Goal: Task Accomplishment & Management: Use online tool/utility

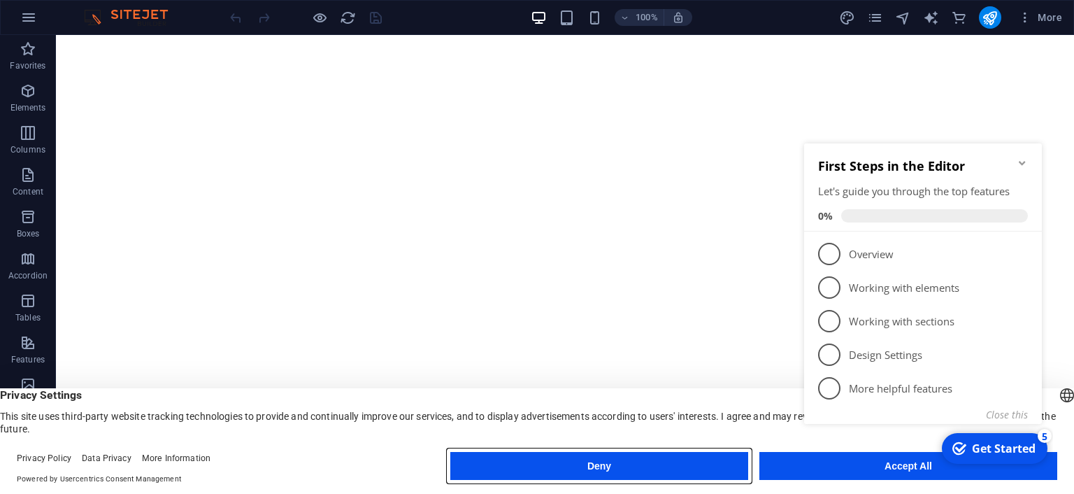
click at [702, 468] on button "Deny" at bounding box center [599, 466] width 298 height 28
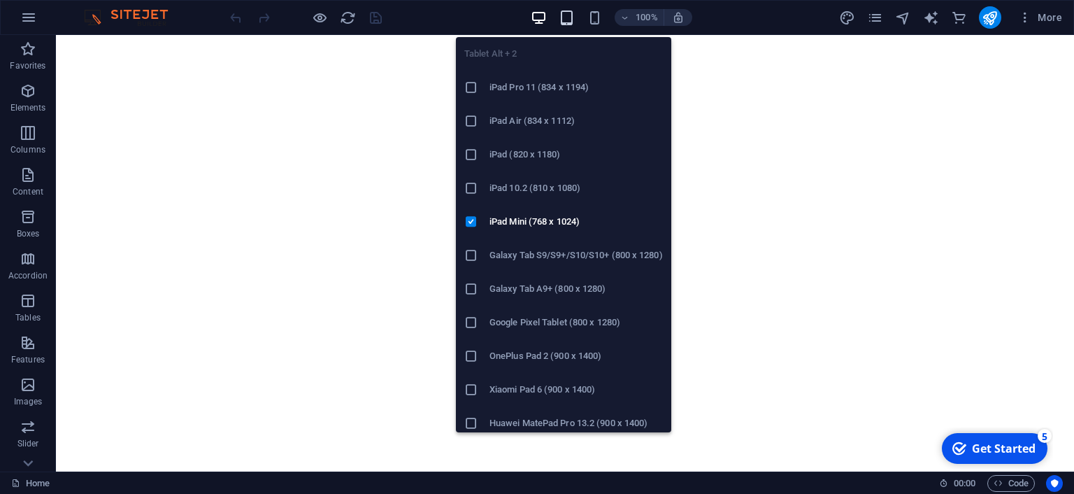
click at [572, 17] on icon "button" at bounding box center [567, 18] width 16 height 16
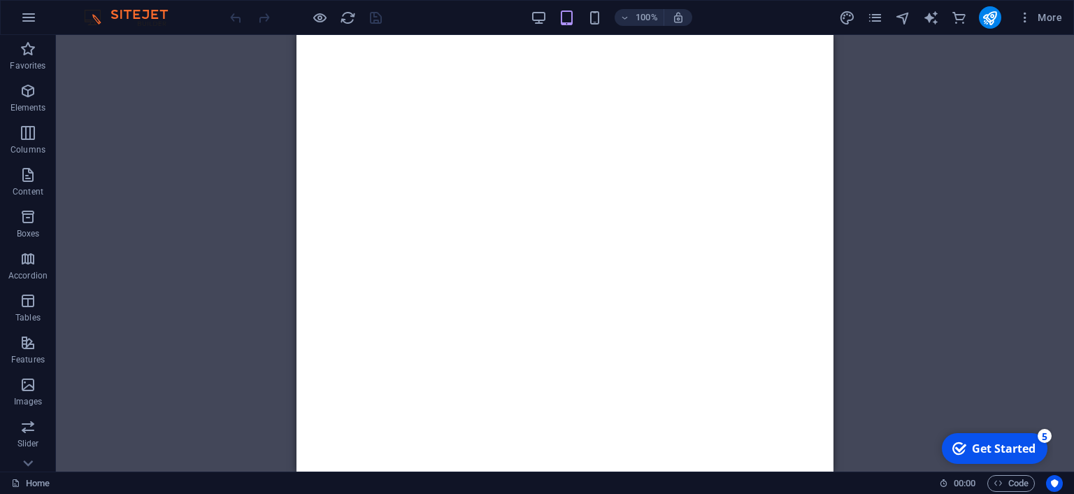
click at [608, 13] on div "100%" at bounding box center [612, 17] width 162 height 22
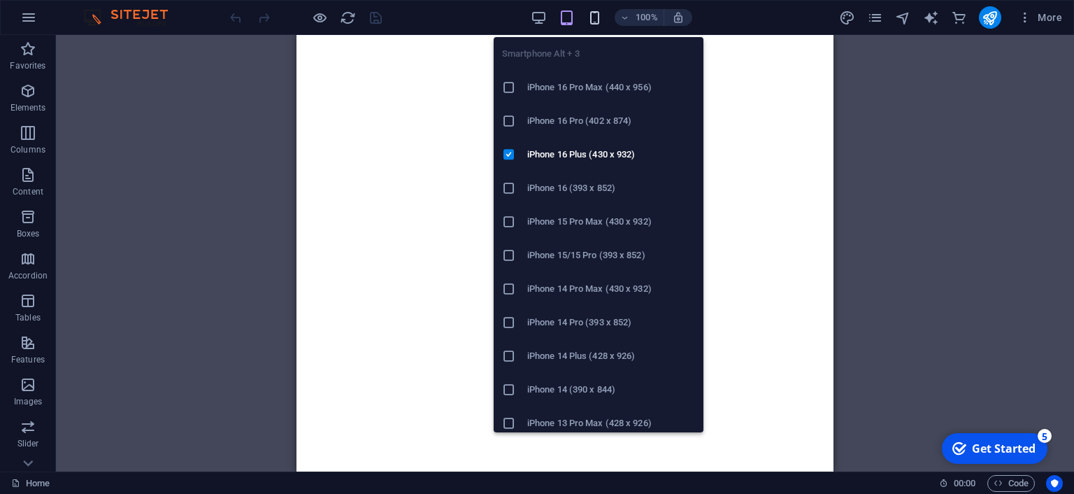
click at [595, 15] on icon "button" at bounding box center [595, 18] width 16 height 16
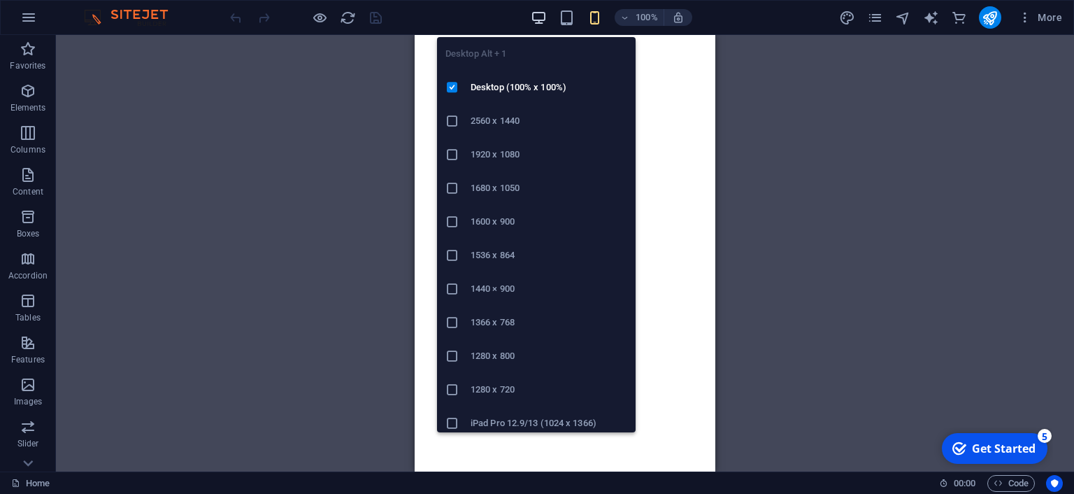
click at [539, 19] on icon "button" at bounding box center [539, 18] width 16 height 16
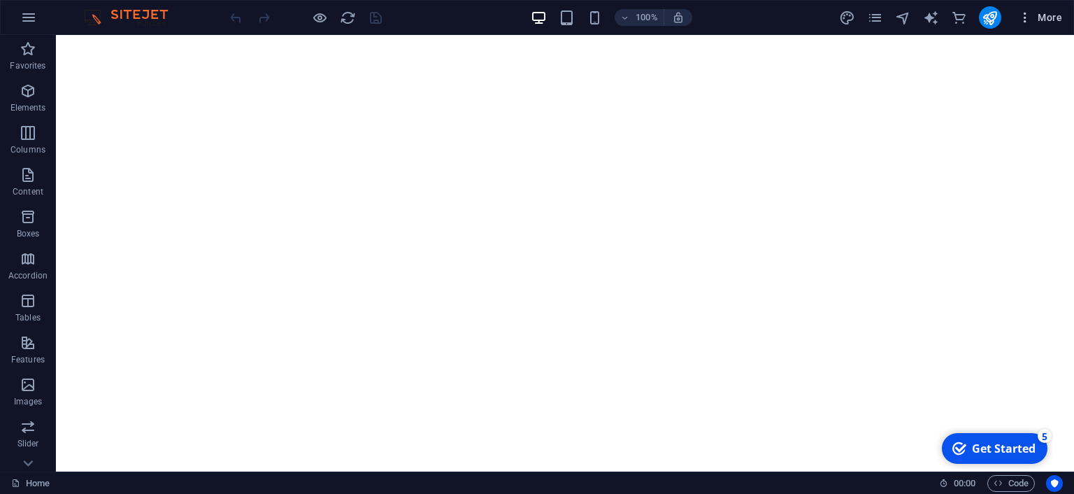
click at [1030, 15] on icon "button" at bounding box center [1025, 17] width 14 height 14
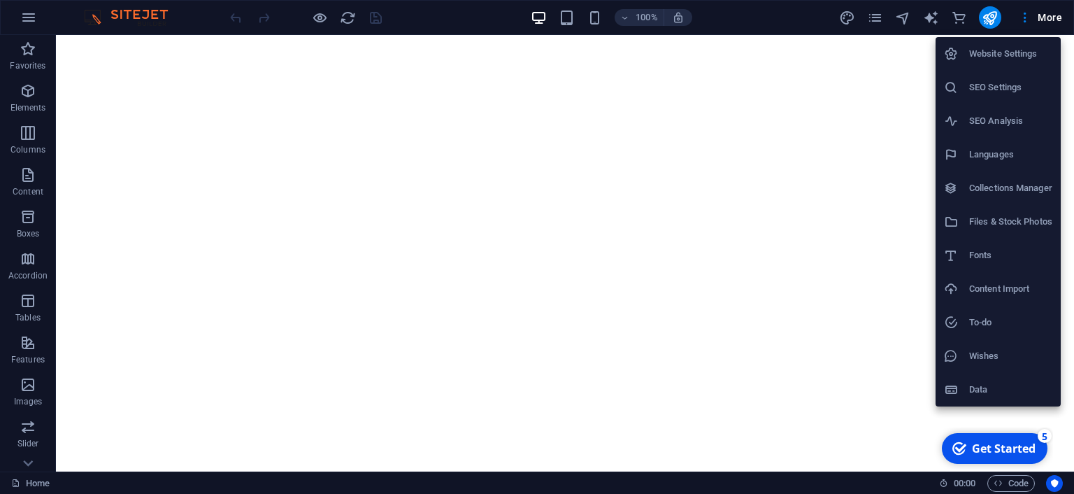
click at [902, 22] on div at bounding box center [537, 247] width 1074 height 494
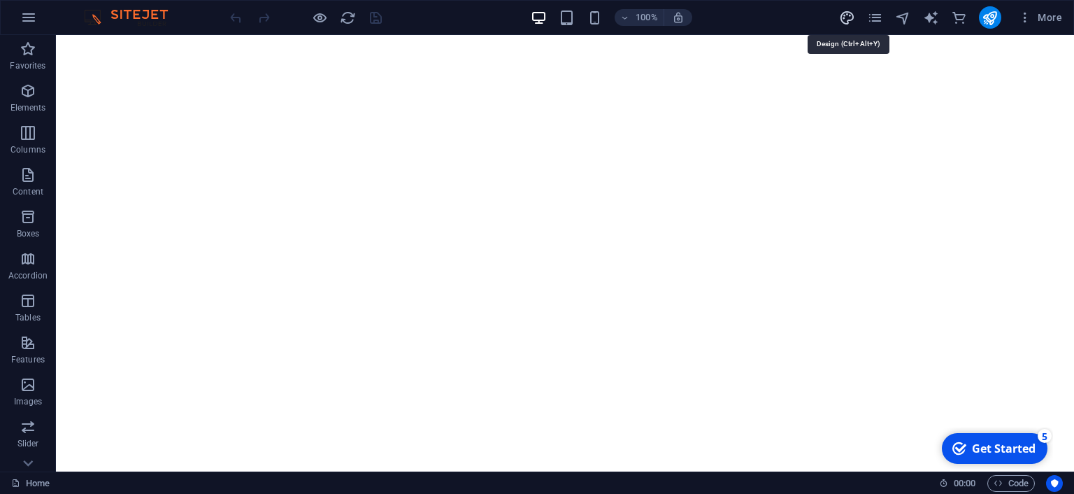
click at [850, 11] on icon "design" at bounding box center [847, 18] width 16 height 16
select select "px"
select select "400"
select select "px"
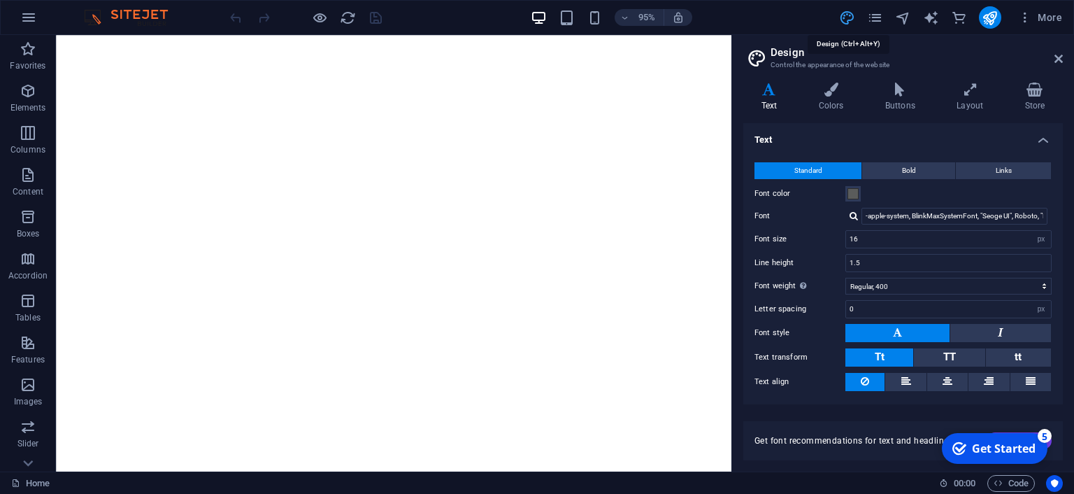
click at [850, 11] on icon "design" at bounding box center [847, 18] width 16 height 16
click at [1054, 60] on icon at bounding box center [1058, 58] width 8 height 11
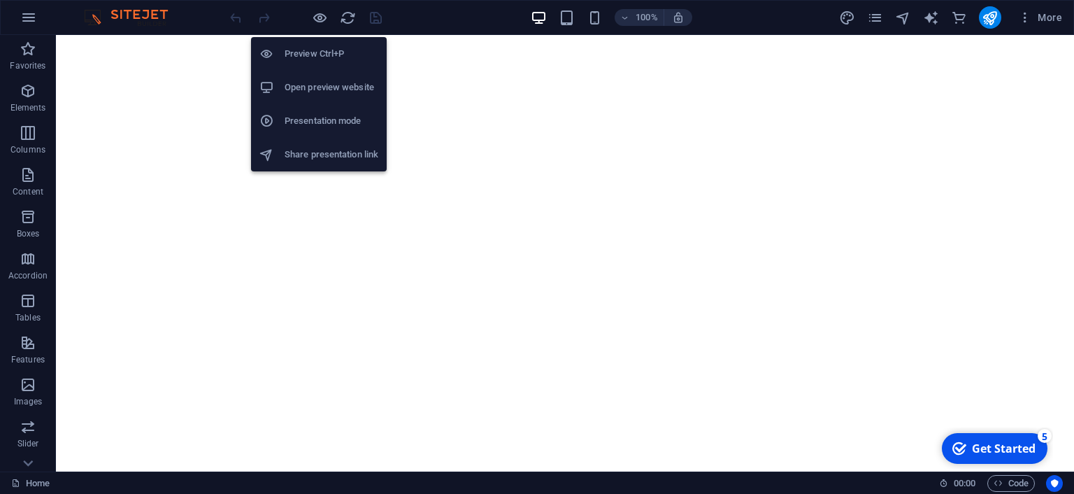
click at [331, 43] on li "Preview Ctrl+P" at bounding box center [319, 54] width 136 height 34
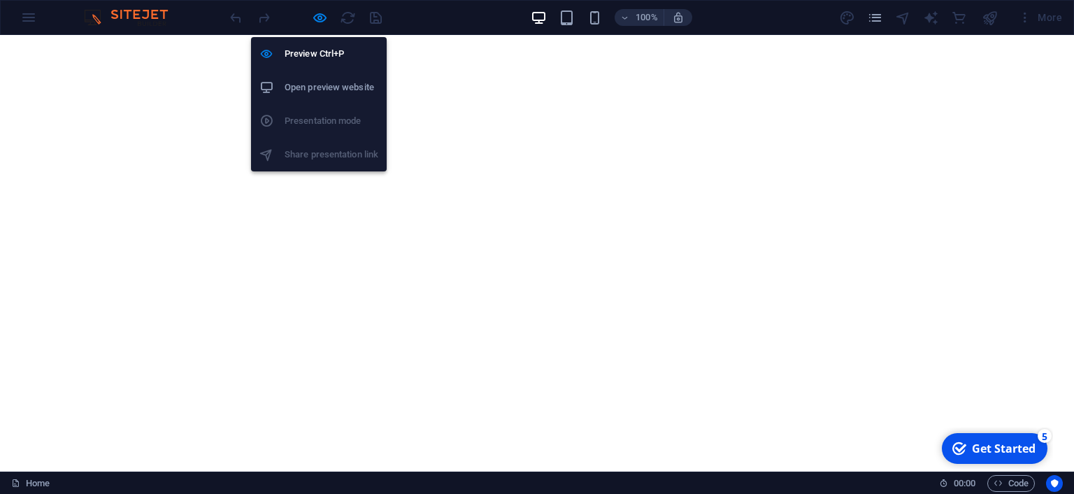
click at [358, 96] on li "Open preview website" at bounding box center [319, 88] width 136 height 34
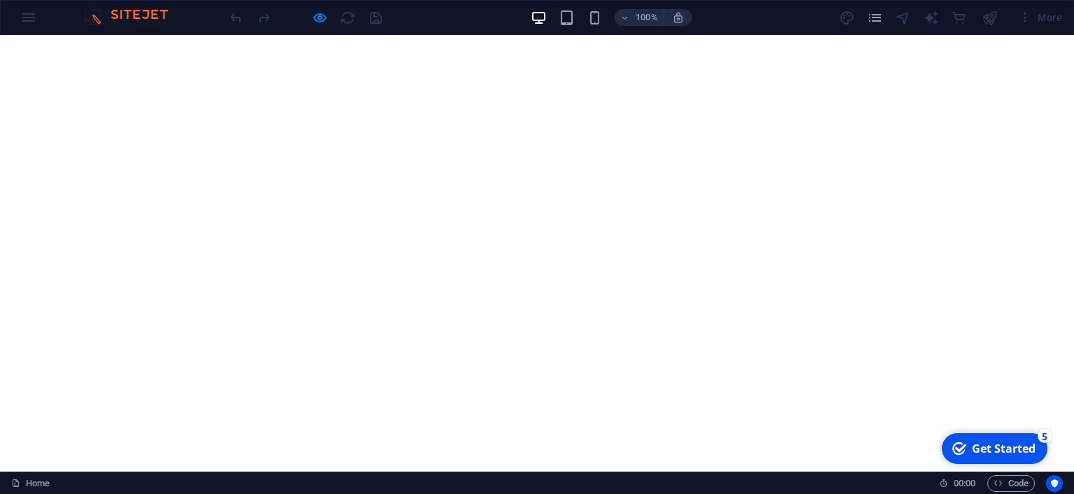
click at [31, 19] on div "100% More" at bounding box center [537, 18] width 1073 height 34
click at [140, 31] on div "100% More" at bounding box center [537, 18] width 1073 height 34
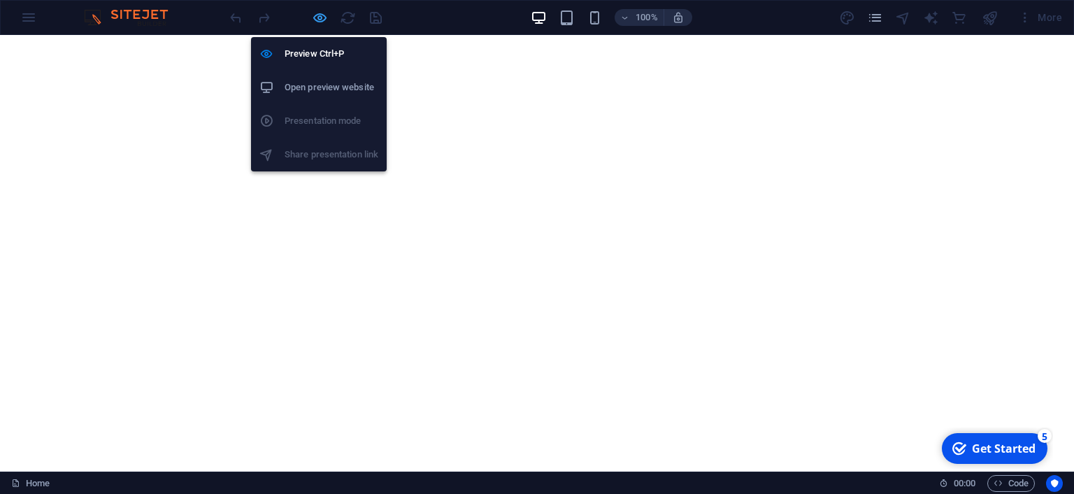
click at [320, 15] on icon "button" at bounding box center [320, 18] width 16 height 16
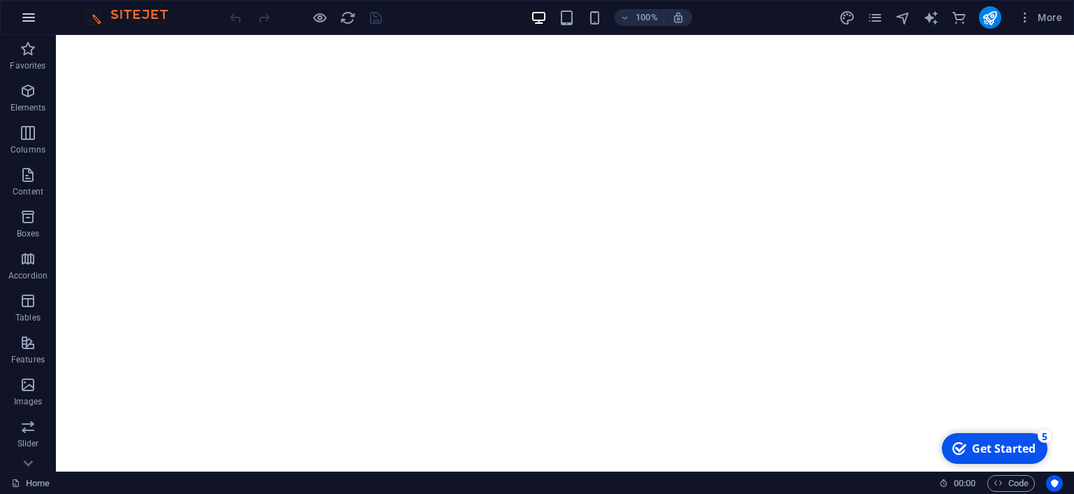
click at [28, 14] on icon "button" at bounding box center [28, 17] width 17 height 17
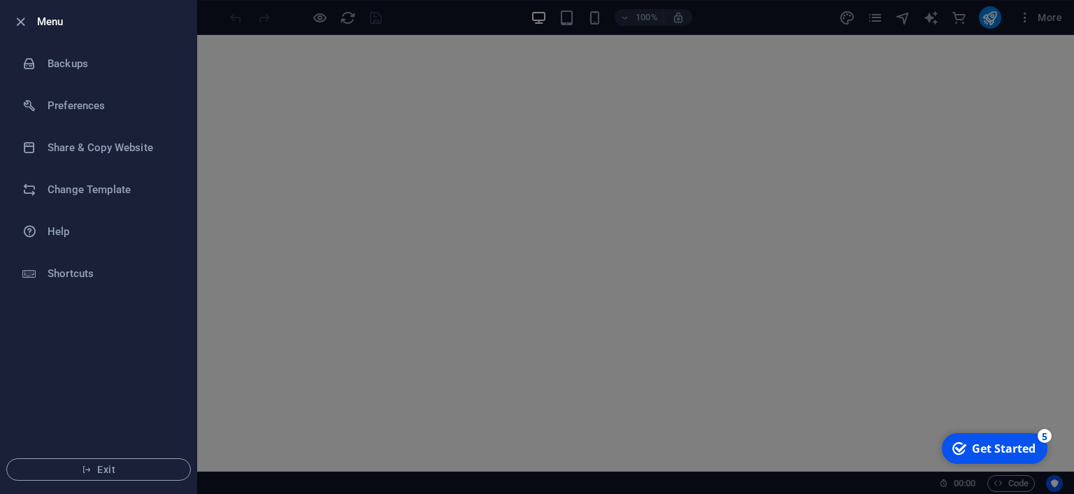
click at [284, 213] on div at bounding box center [537, 247] width 1074 height 494
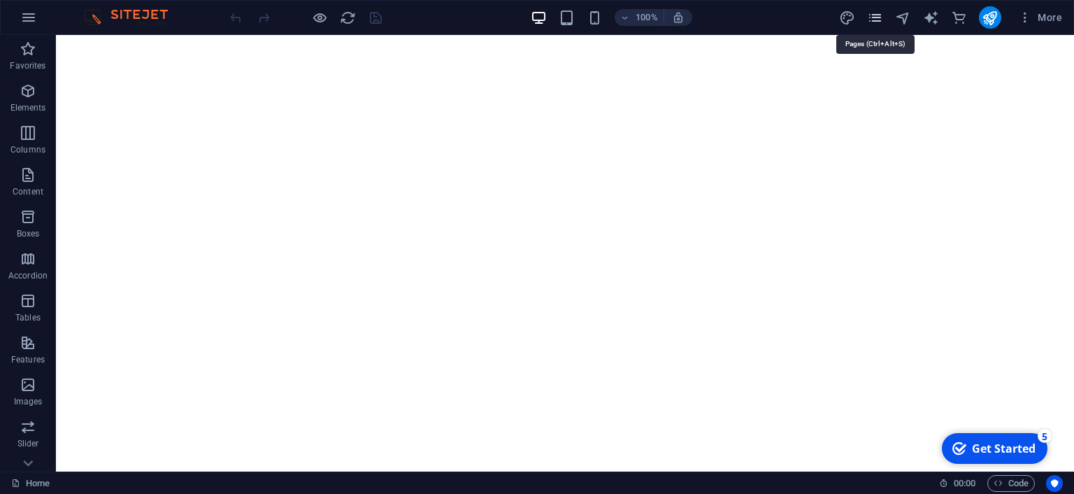
click at [883, 13] on icon "pages" at bounding box center [875, 18] width 16 height 16
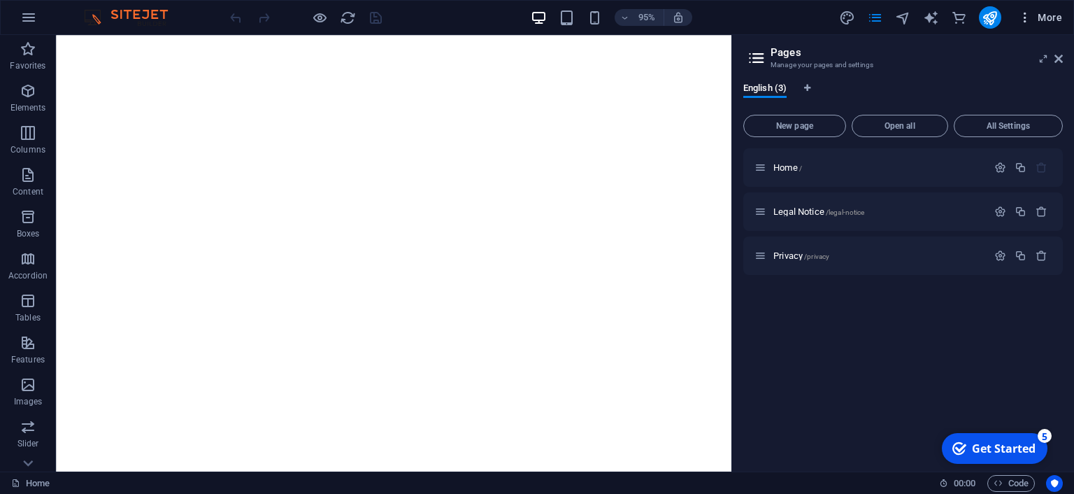
click at [1050, 16] on span "More" at bounding box center [1040, 17] width 44 height 14
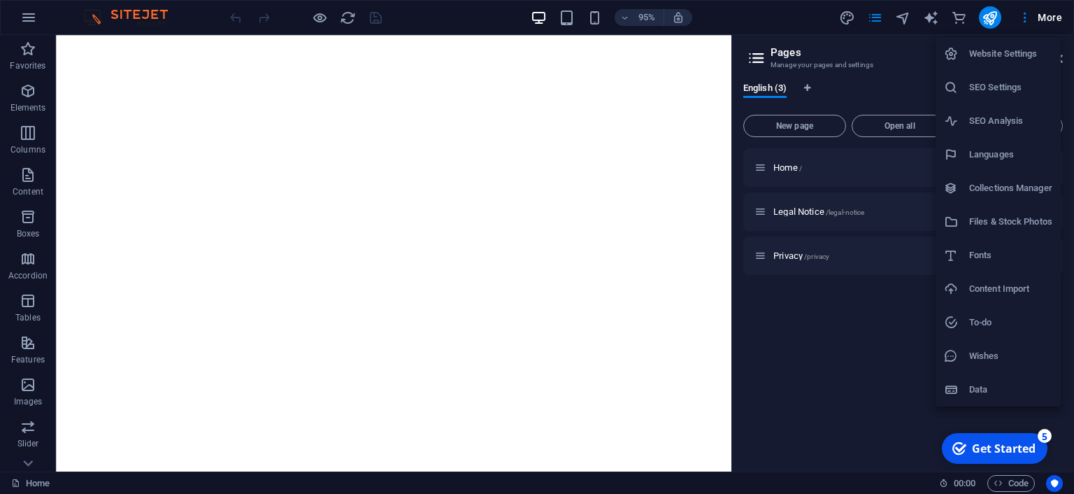
click at [917, 59] on div at bounding box center [537, 247] width 1074 height 494
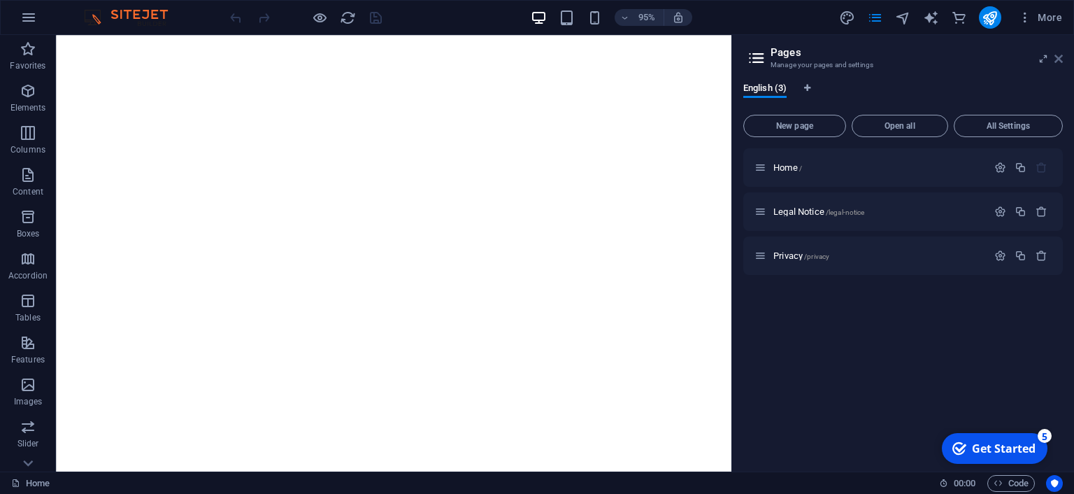
click at [1059, 55] on icon at bounding box center [1058, 58] width 8 height 11
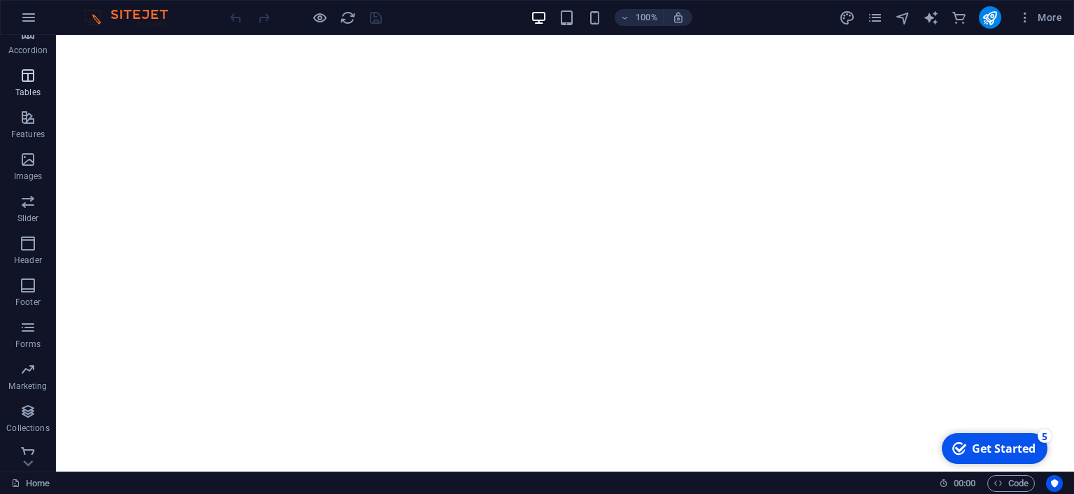
scroll to position [235, 0]
click at [14, 19] on button "button" at bounding box center [29, 18] width 34 height 34
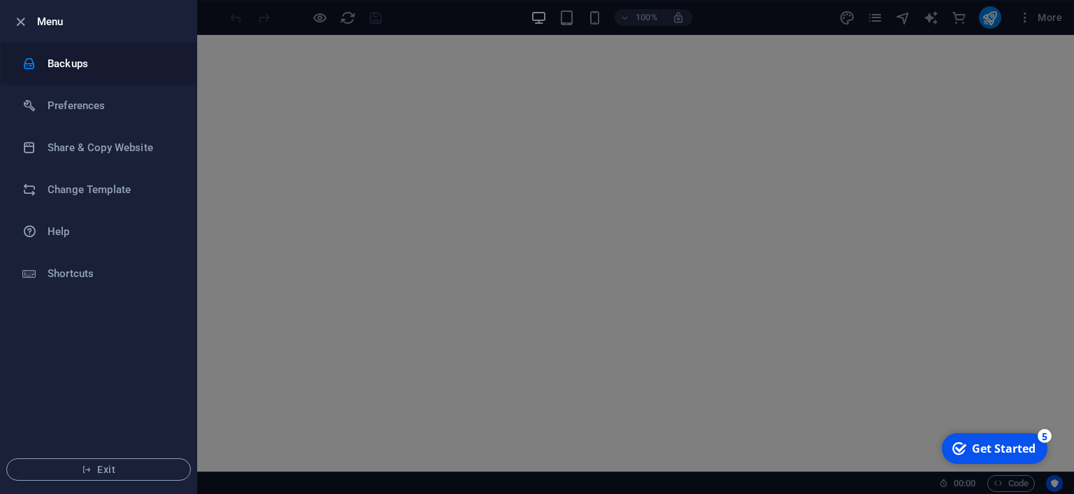
click at [79, 62] on h6 "Backups" at bounding box center [112, 63] width 129 height 17
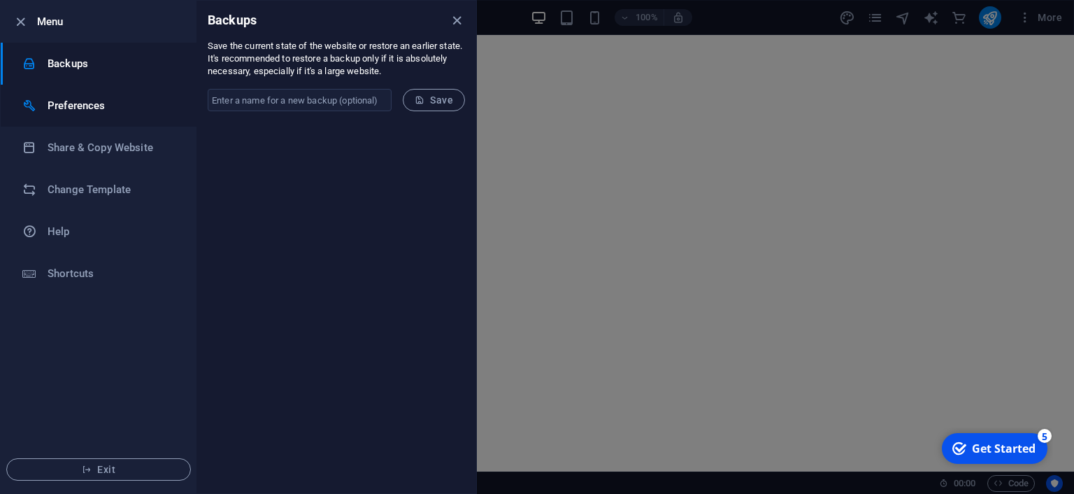
click at [95, 99] on h6 "Preferences" at bounding box center [112, 105] width 129 height 17
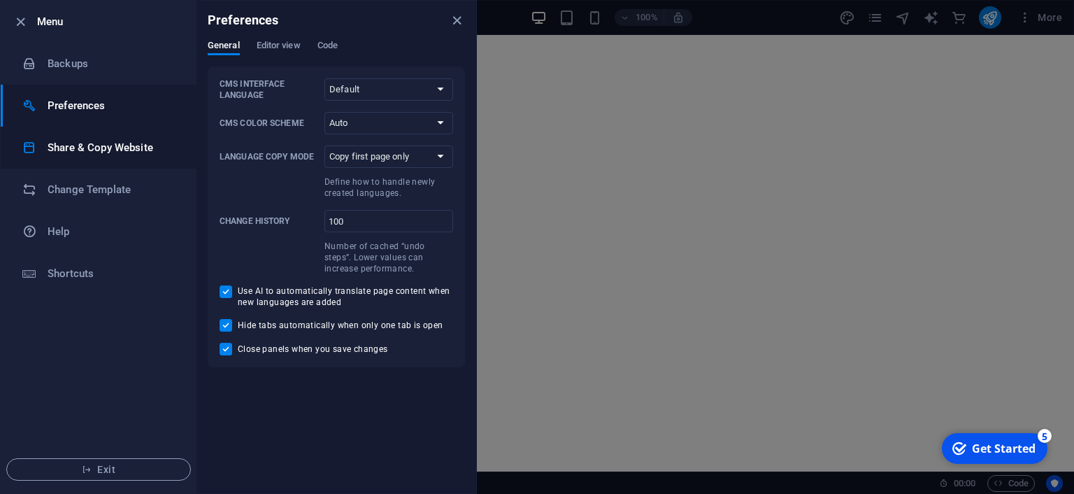
click at [95, 139] on h6 "Share & Copy Website" at bounding box center [112, 147] width 129 height 17
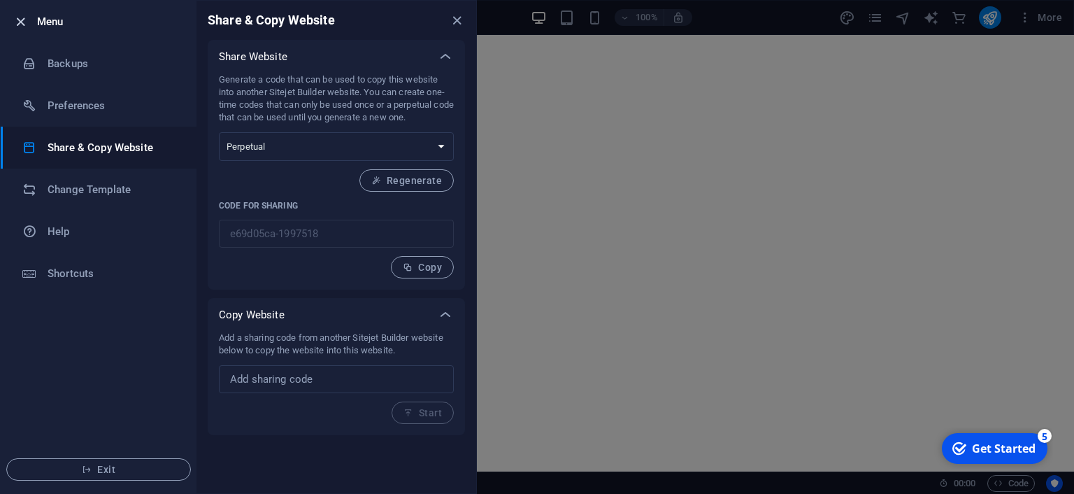
click at [17, 17] on icon "button" at bounding box center [21, 22] width 16 height 16
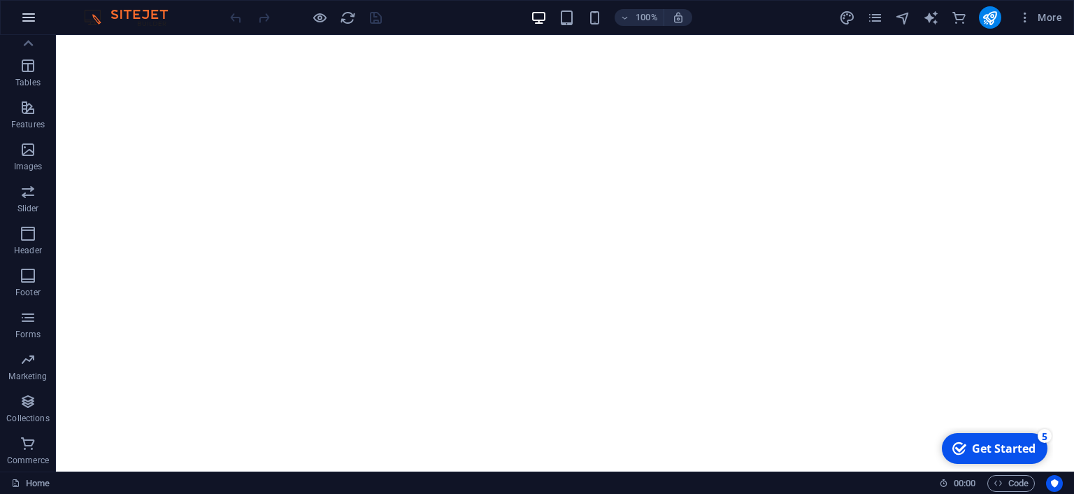
click at [36, 13] on button "button" at bounding box center [29, 18] width 34 height 34
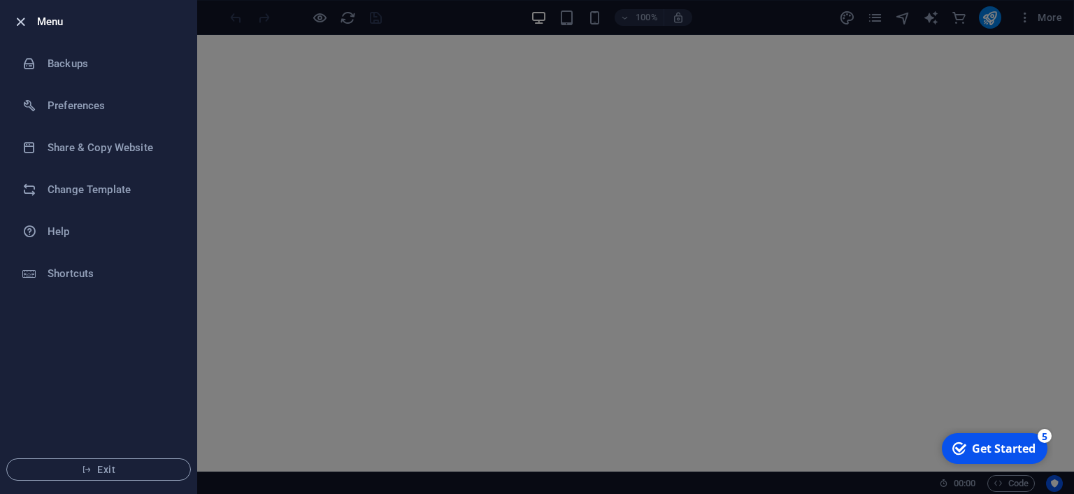
click at [25, 22] on icon "button" at bounding box center [21, 22] width 16 height 16
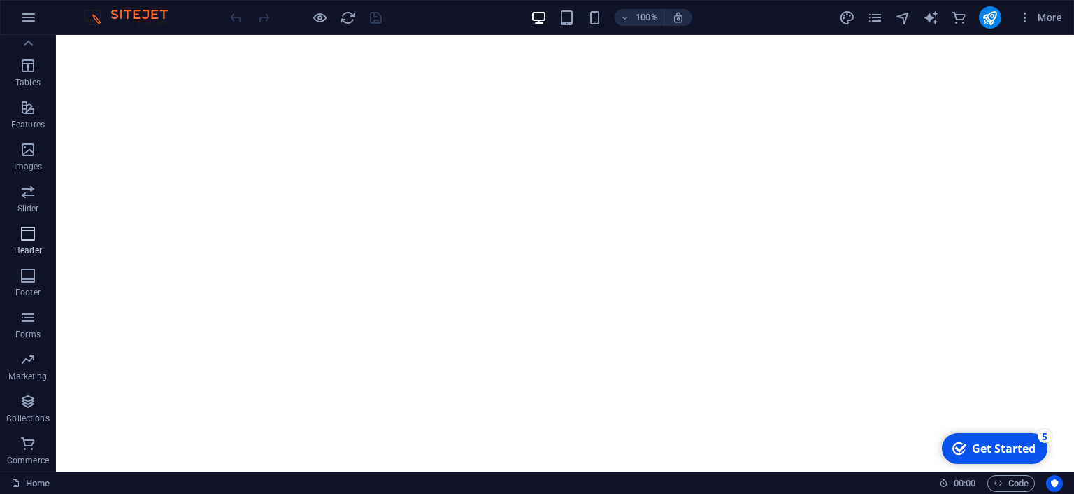
click at [22, 225] on icon "button" at bounding box center [28, 233] width 17 height 17
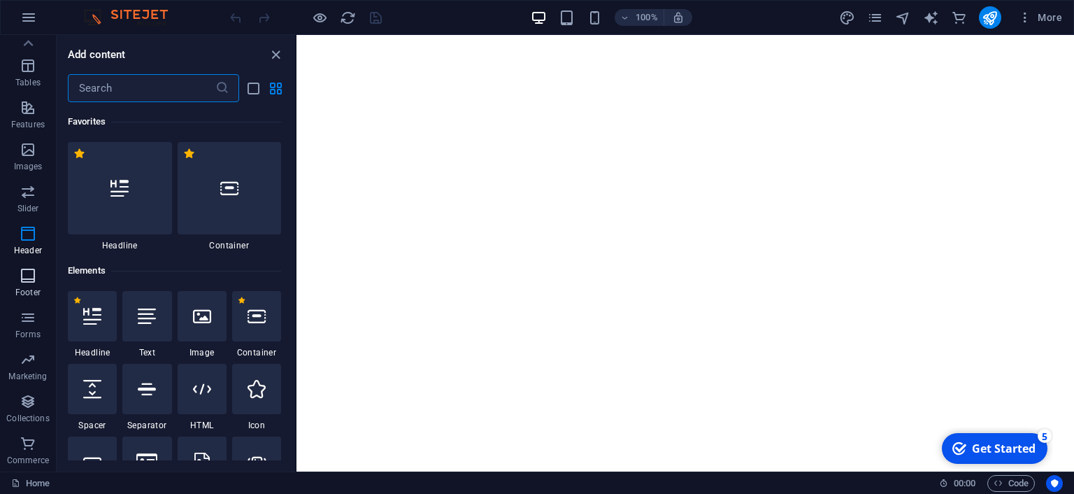
click at [20, 273] on icon "button" at bounding box center [28, 275] width 17 height 17
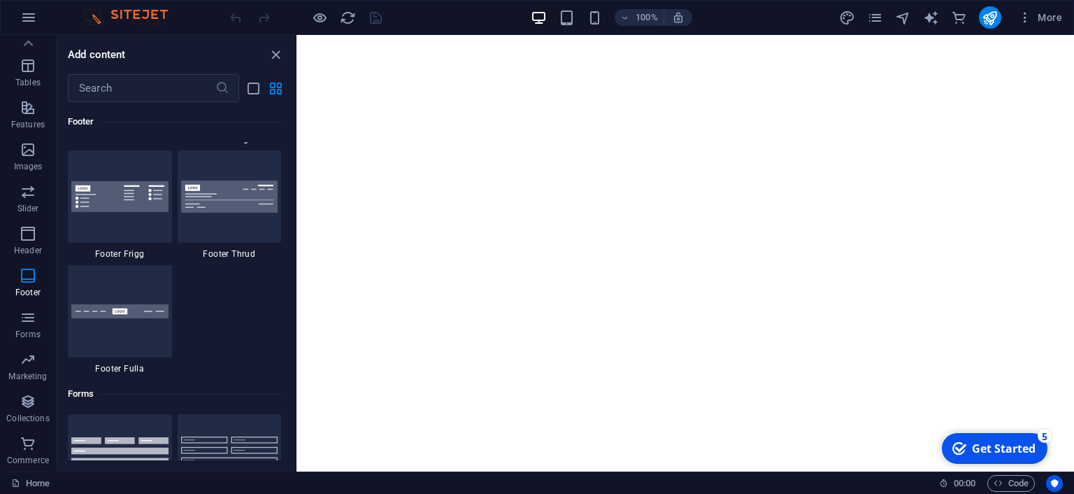
scroll to position [9941, 0]
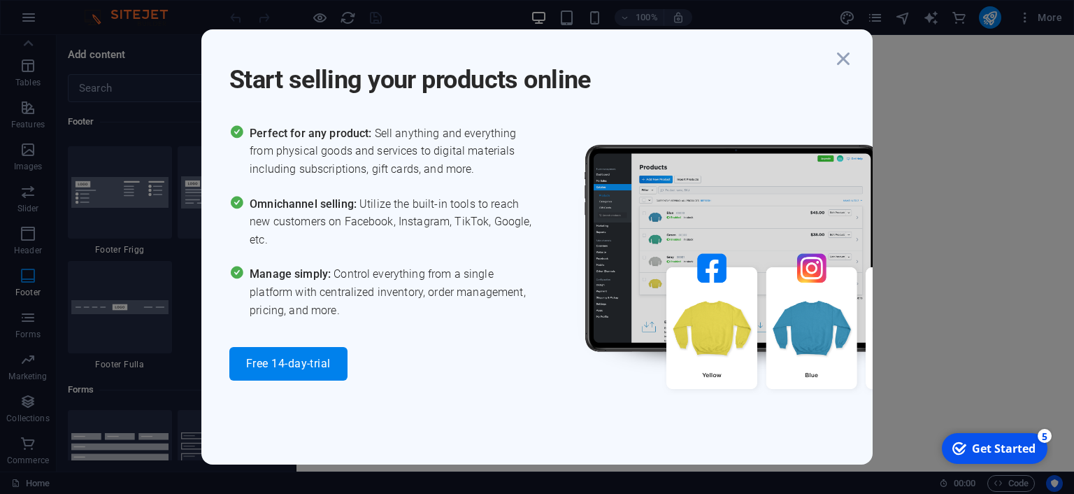
click at [215, 208] on div "Start selling your products online Perfect for any product: Sell anything and e…" at bounding box center [536, 246] width 671 height 435
click at [853, 56] on icon "button" at bounding box center [843, 58] width 25 height 25
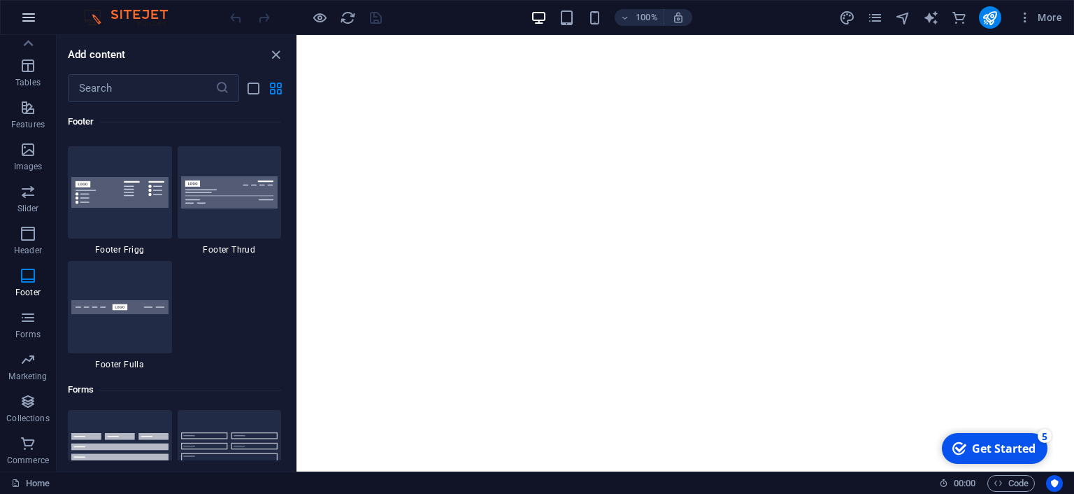
click at [43, 11] on button "button" at bounding box center [29, 18] width 34 height 34
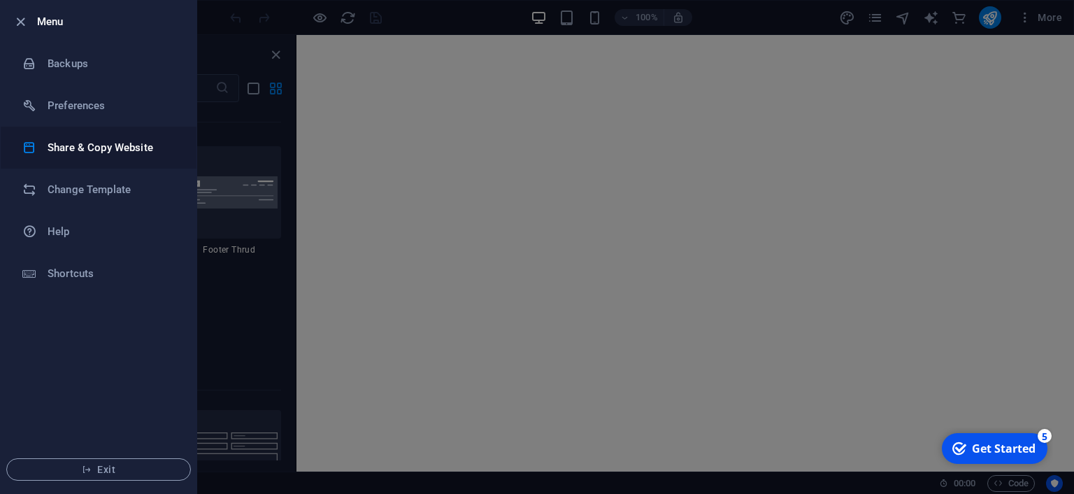
click at [65, 137] on li "Share & Copy Website" at bounding box center [99, 148] width 196 height 42
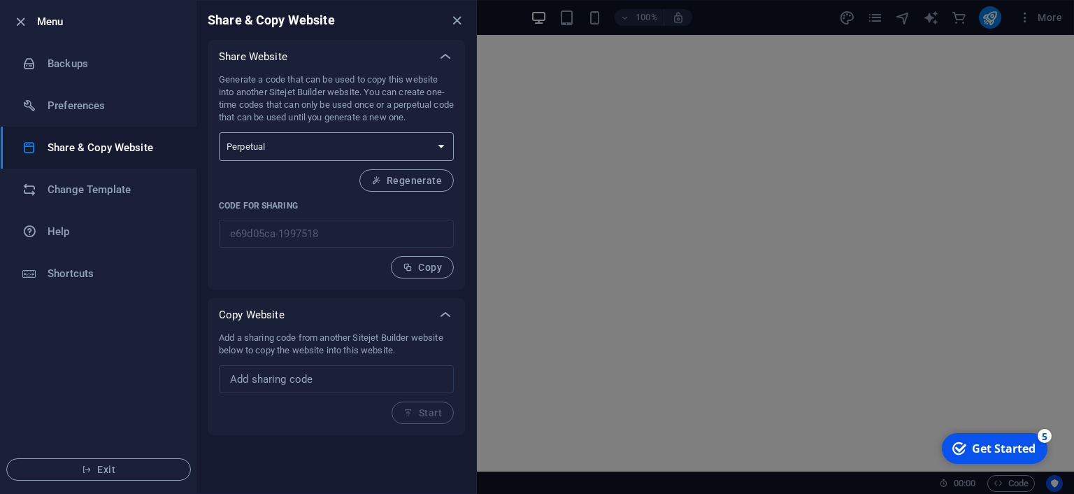
click at [356, 138] on select "One-time Perpetual" at bounding box center [336, 146] width 235 height 29
click at [219, 132] on select "One-time Perpetual" at bounding box center [336, 146] width 235 height 29
click at [473, 206] on div "Share Website Generate a code that can be used to copy this website into anothe…" at bounding box center [336, 237] width 280 height 395
click at [452, 29] on div "Share & Copy Website" at bounding box center [336, 20] width 280 height 39
click at [453, 18] on icon "close" at bounding box center [457, 21] width 16 height 16
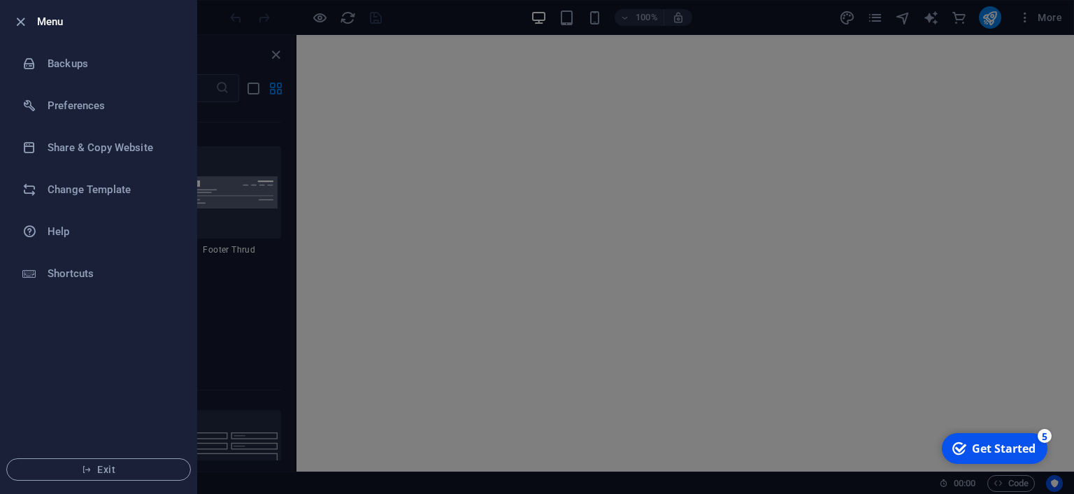
click at [468, 59] on div at bounding box center [537, 247] width 1074 height 494
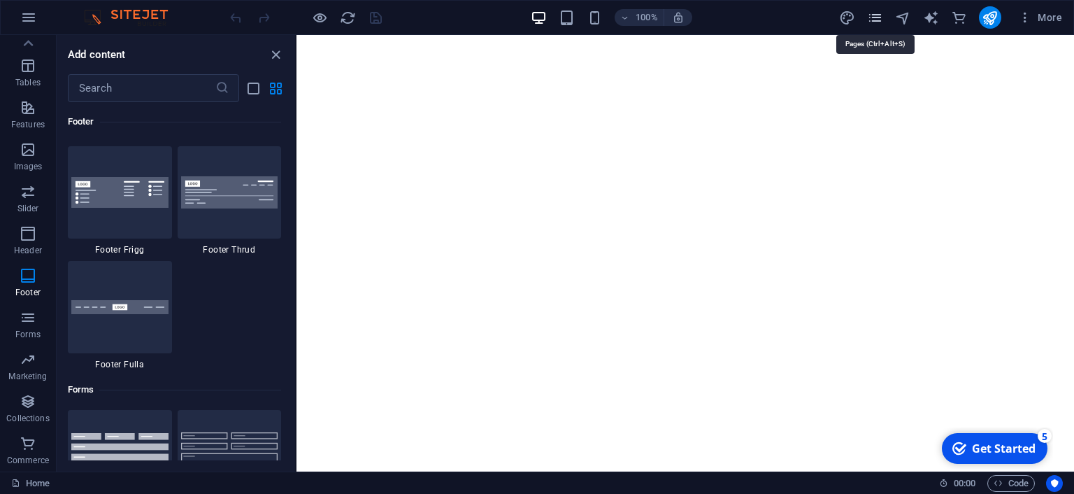
click at [878, 16] on icon "pages" at bounding box center [875, 18] width 16 height 16
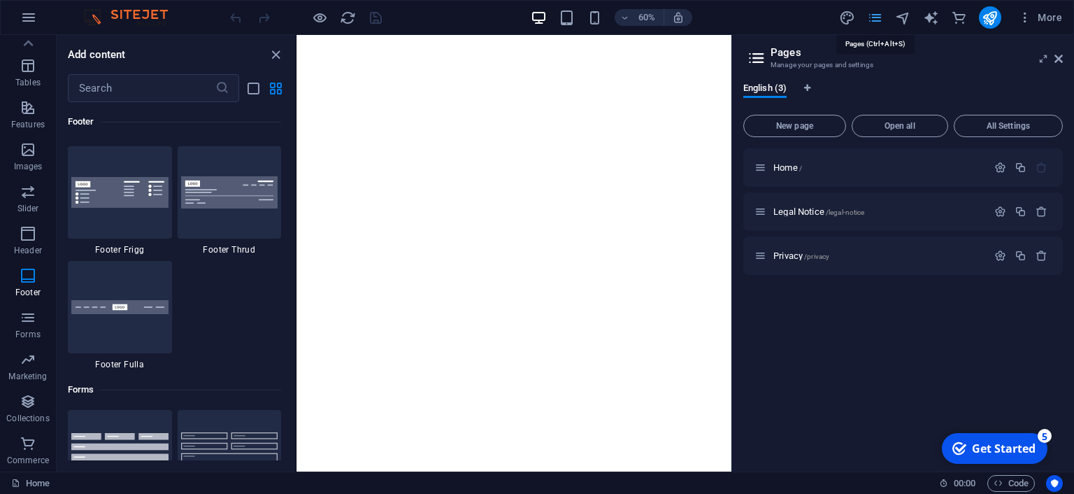
click at [878, 16] on icon "pages" at bounding box center [875, 18] width 16 height 16
click at [845, 159] on div "Home /" at bounding box center [870, 167] width 233 height 16
click at [808, 169] on p "Home /" at bounding box center [878, 167] width 210 height 9
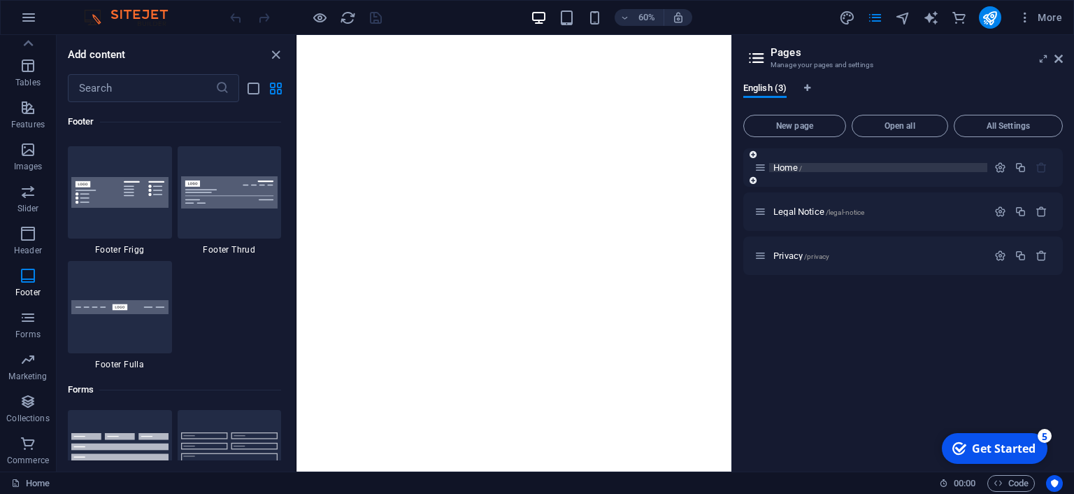
click at [808, 169] on p "Home /" at bounding box center [878, 167] width 210 height 9
click at [762, 160] on div "Home /" at bounding box center [870, 167] width 233 height 16
click at [813, 168] on p "Home /" at bounding box center [878, 167] width 210 height 9
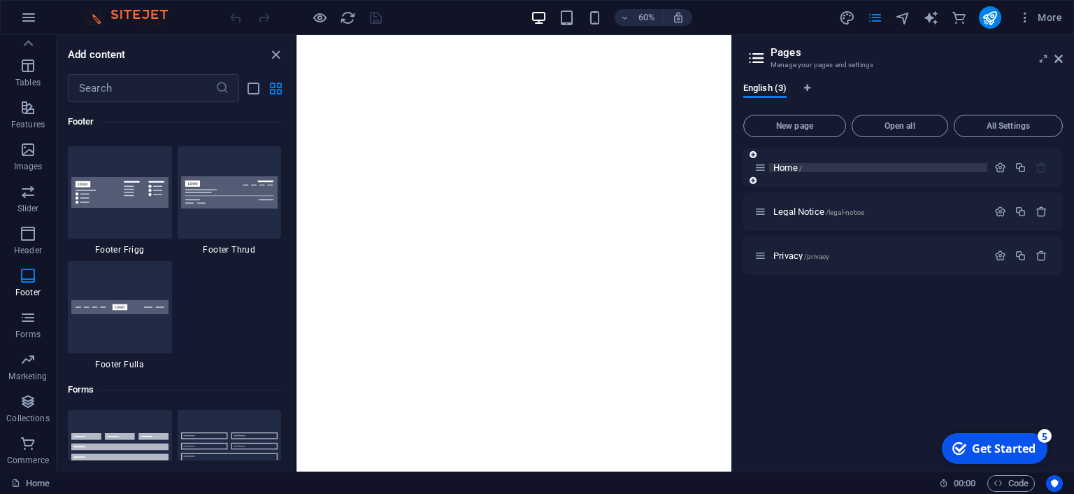
click at [813, 168] on p "Home /" at bounding box center [878, 167] width 210 height 9
click at [801, 167] on span "/" at bounding box center [800, 168] width 3 height 8
click at [881, 129] on span "Open all" at bounding box center [900, 126] width 84 height 8
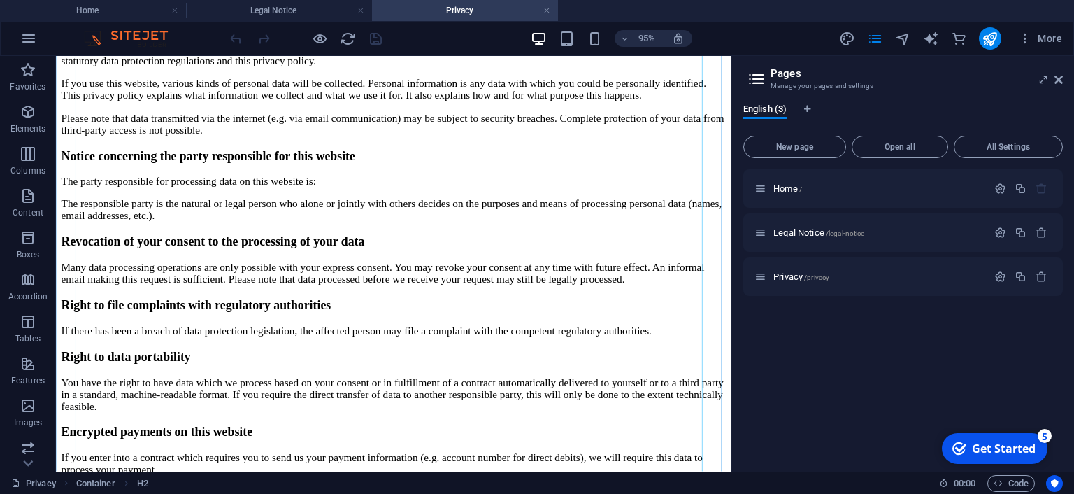
scroll to position [748, 0]
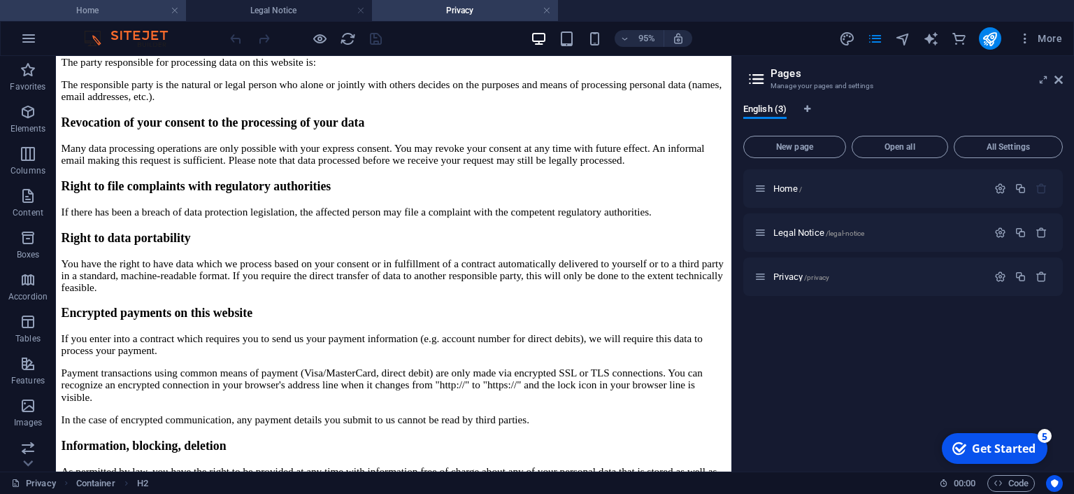
click at [127, 10] on h4 "Home" at bounding box center [93, 10] width 186 height 15
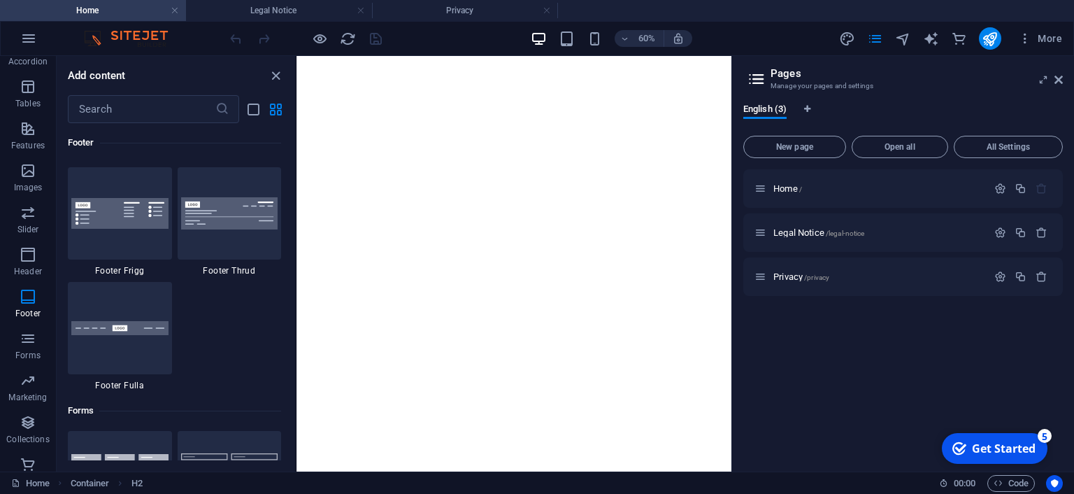
scroll to position [0, 0]
click at [287, 16] on h4 "Legal Notice" at bounding box center [279, 10] width 186 height 15
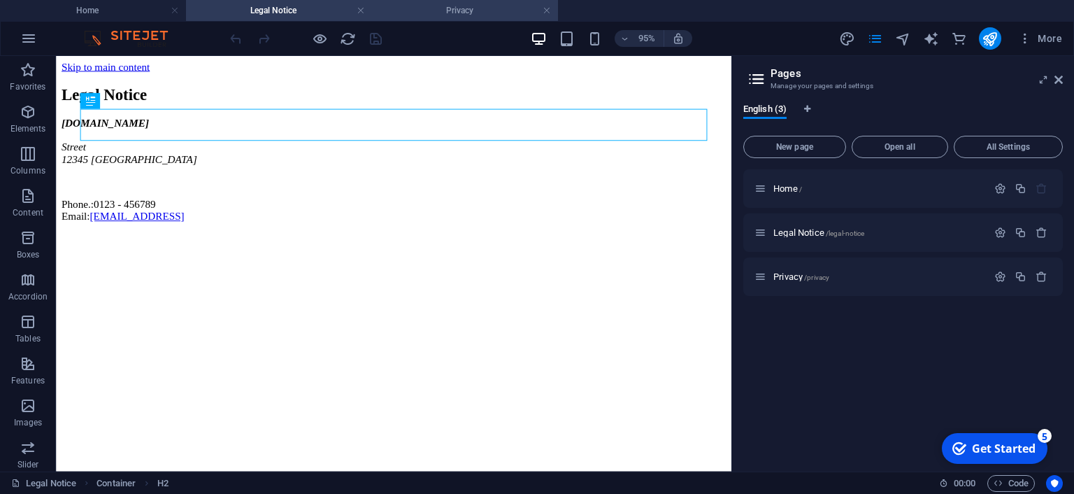
click at [436, 16] on h4 "Privacy" at bounding box center [465, 10] width 186 height 15
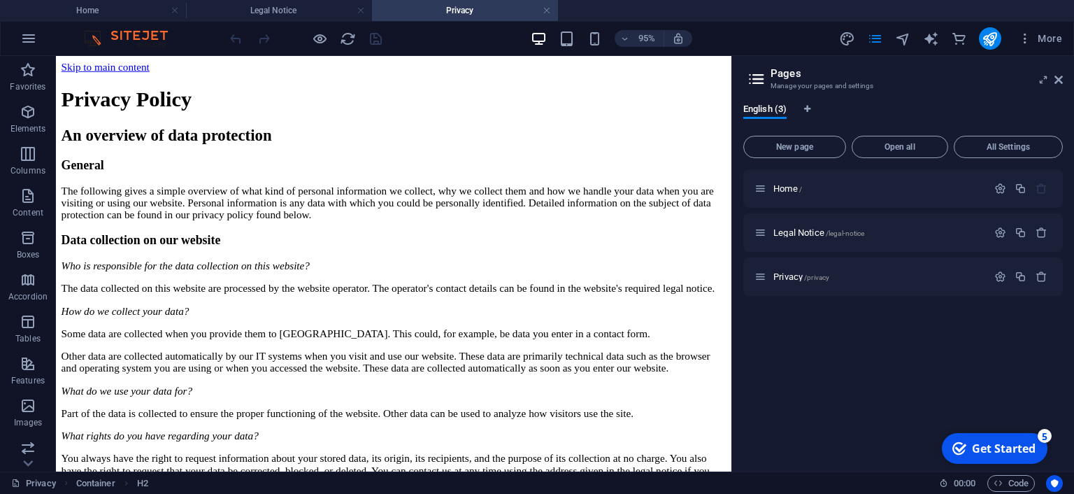
scroll to position [748, 0]
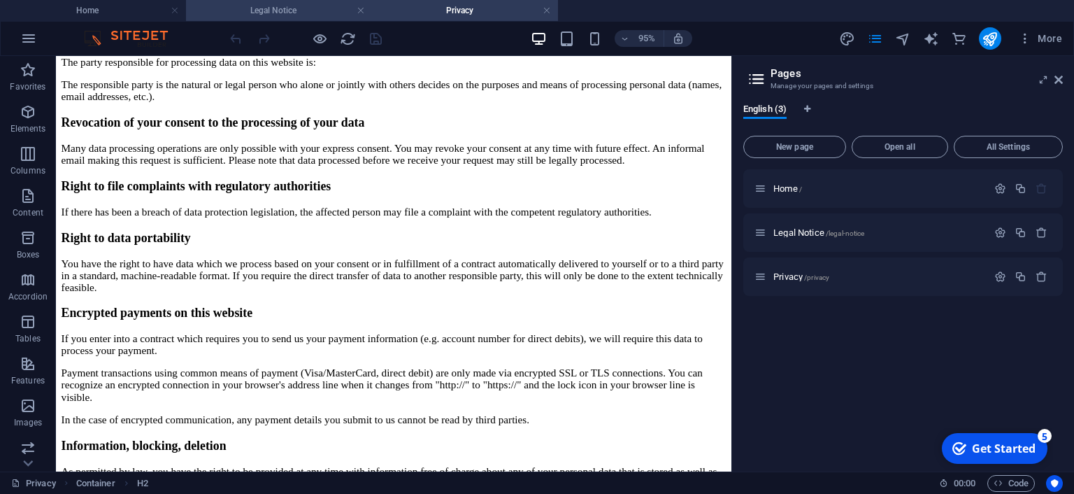
click at [299, 16] on h4 "Legal Notice" at bounding box center [279, 10] width 186 height 15
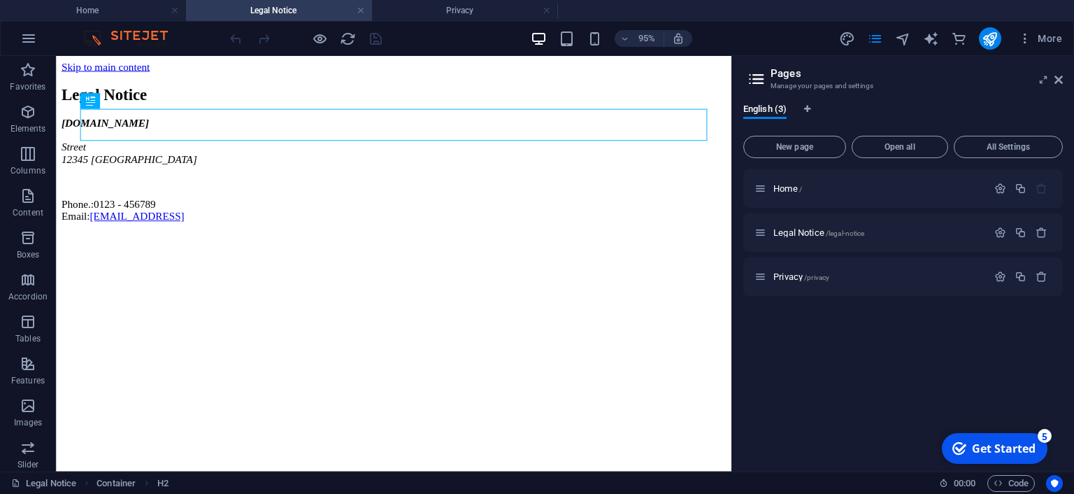
scroll to position [0, 0]
click at [473, 8] on h4 "Privacy" at bounding box center [465, 10] width 186 height 15
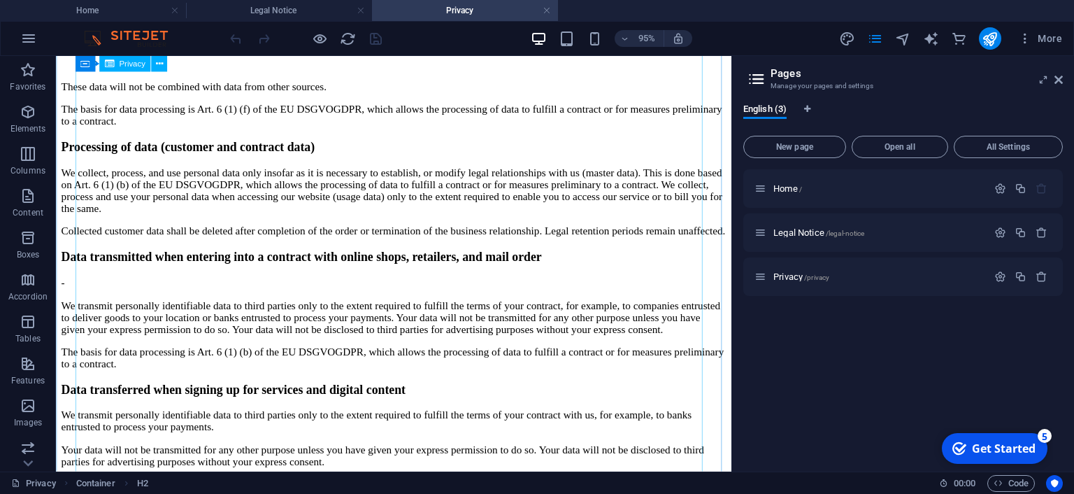
scroll to position [1678, 0]
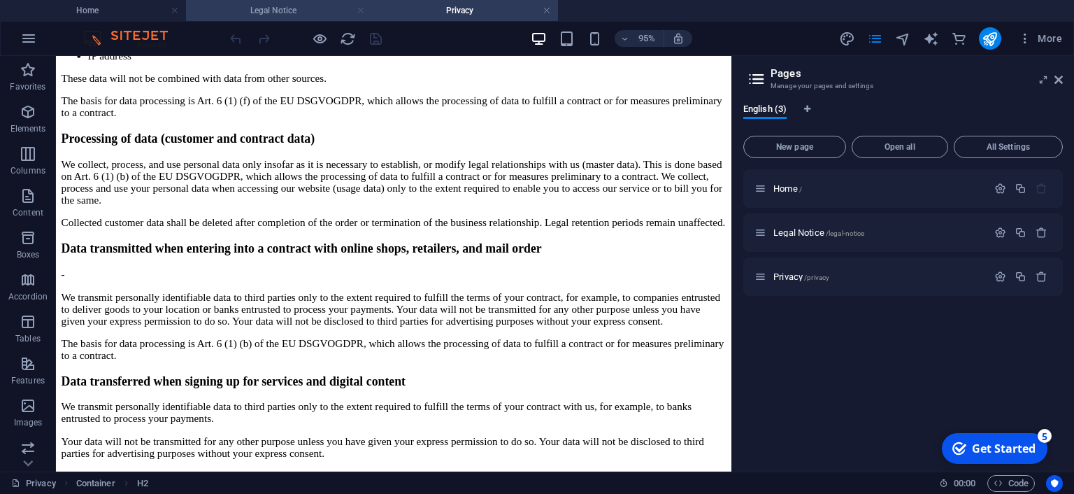
click at [364, 10] on link at bounding box center [361, 10] width 8 height 13
click at [362, 12] on link at bounding box center [361, 10] width 8 height 13
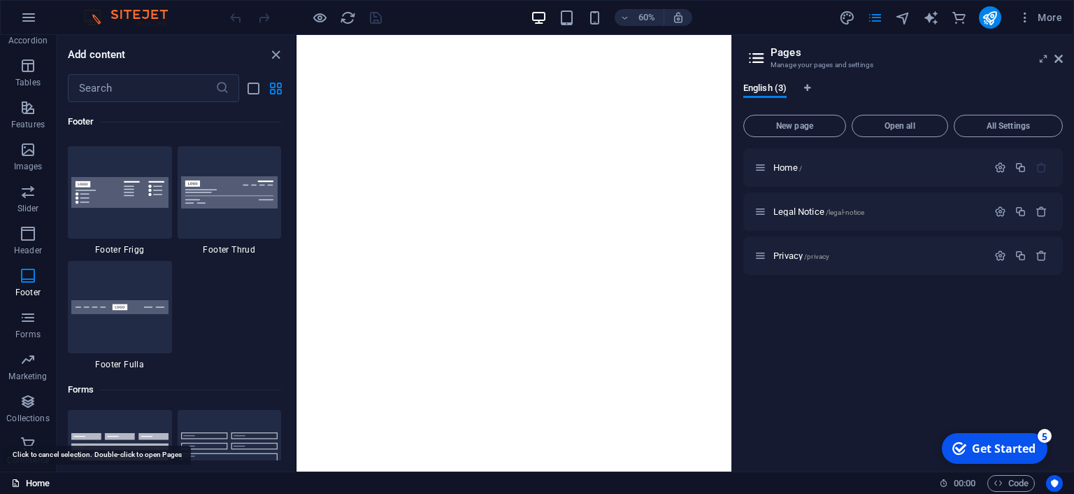
click at [22, 482] on link "Home" at bounding box center [30, 483] width 38 height 17
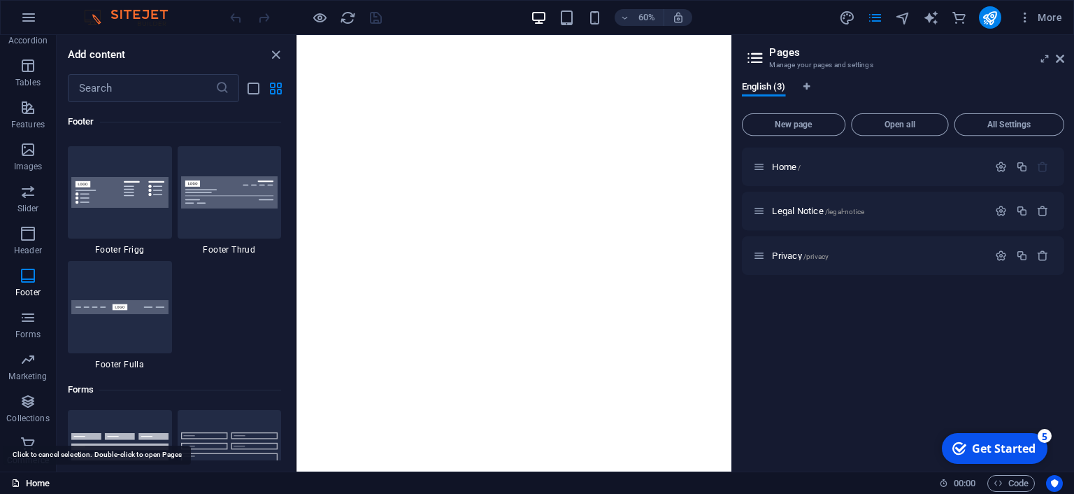
click at [22, 482] on link "Home" at bounding box center [30, 483] width 38 height 17
click at [957, 10] on icon "commerce" at bounding box center [959, 18] width 16 height 16
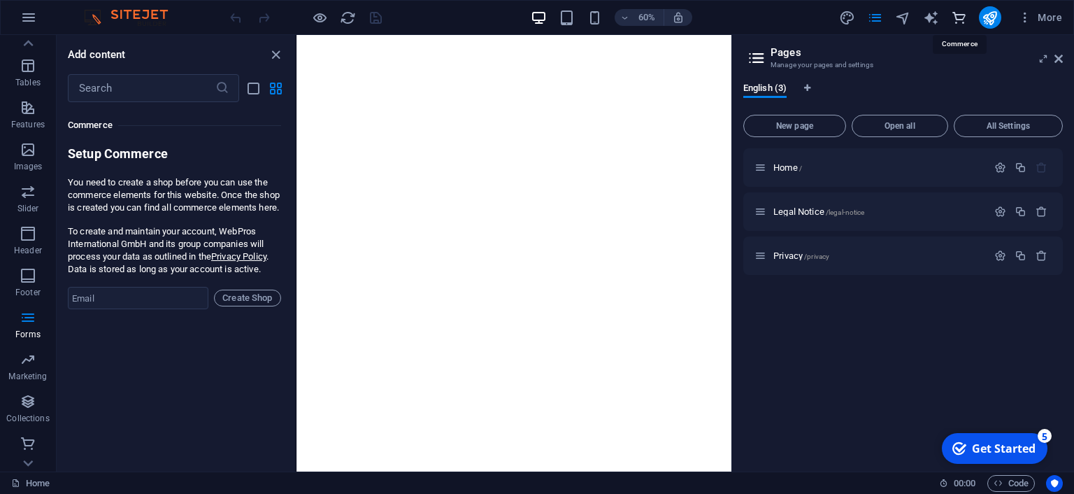
scroll to position [13474, 0]
click at [931, 21] on icon "text_generator" at bounding box center [931, 18] width 16 height 16
select select "English"
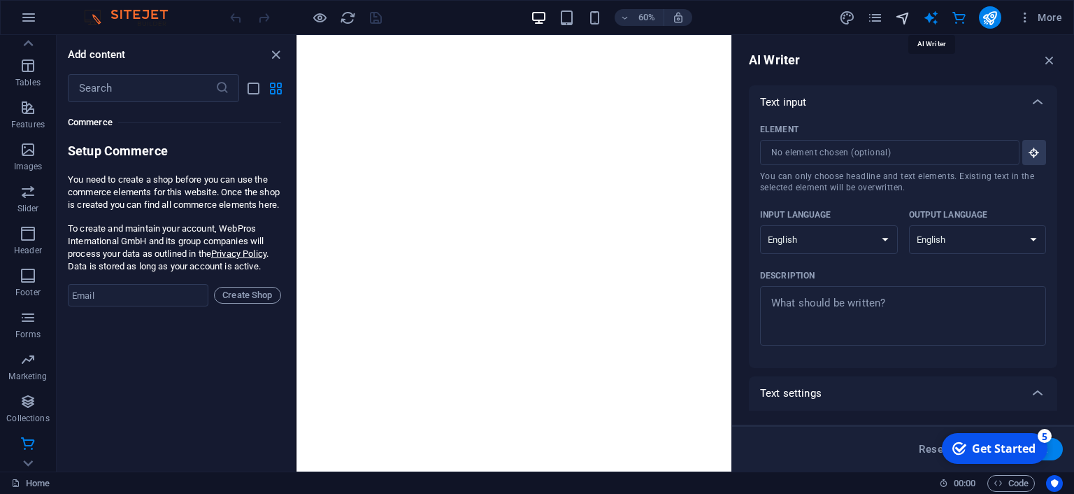
scroll to position [0, 0]
click at [901, 16] on icon "navigator" at bounding box center [903, 18] width 16 height 16
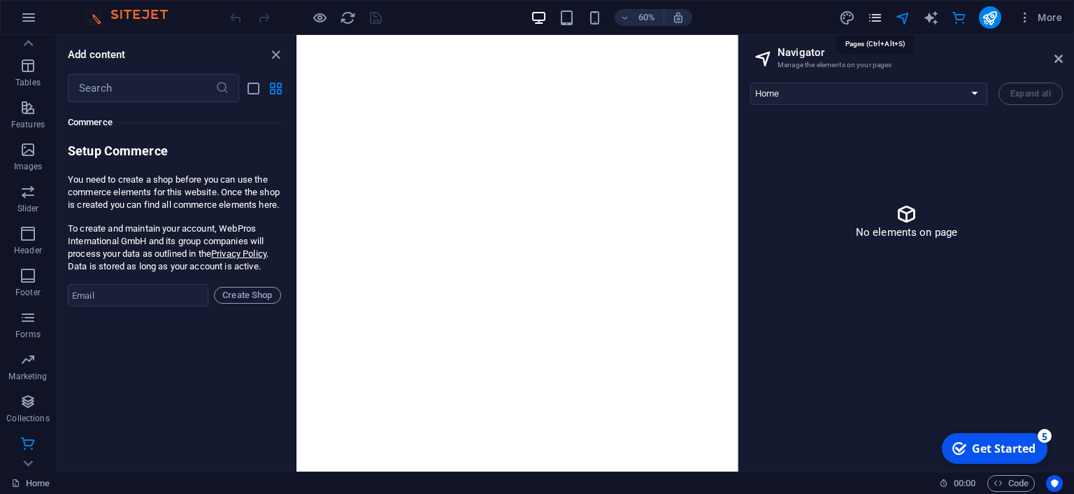
click at [878, 16] on icon "pages" at bounding box center [875, 18] width 16 height 16
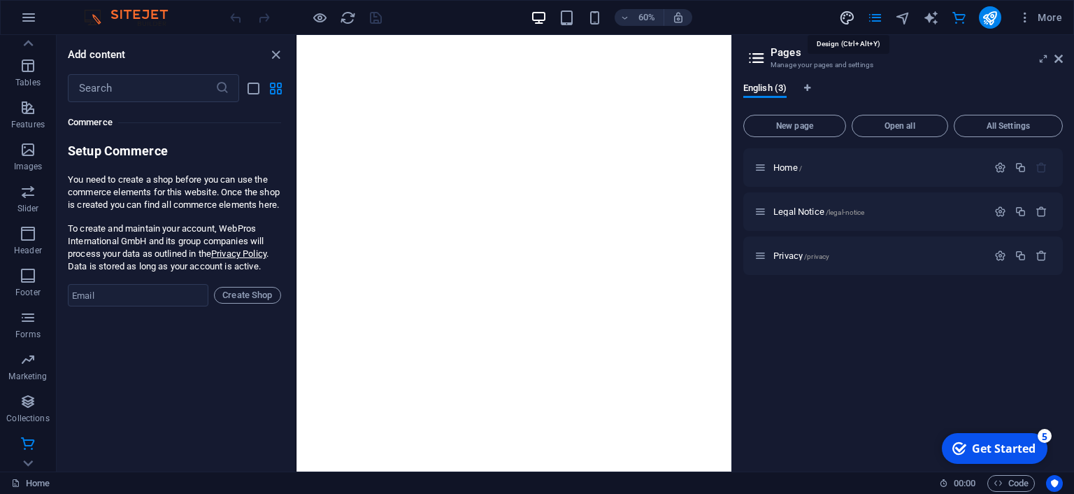
click at [848, 19] on icon "design" at bounding box center [847, 18] width 16 height 16
select select "px"
select select "400"
select select "px"
